Goal: Navigation & Orientation: Find specific page/section

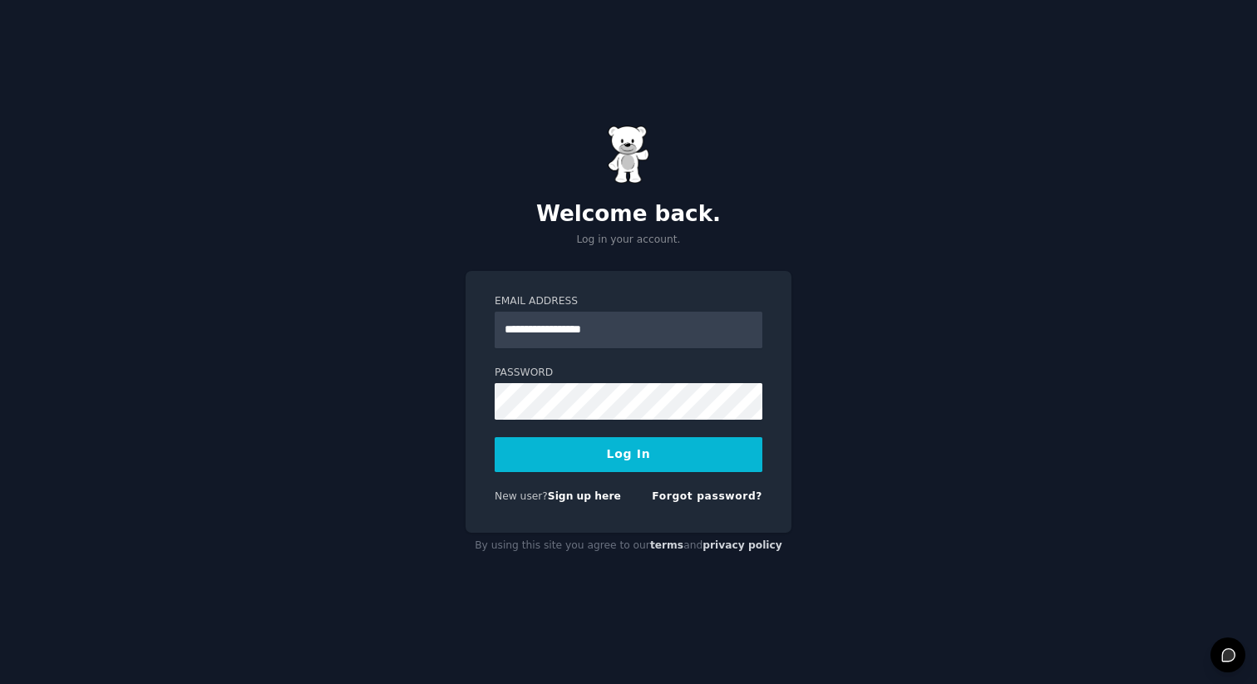
click at [578, 460] on button "Log In" at bounding box center [628, 454] width 268 height 35
